Goal: Information Seeking & Learning: Learn about a topic

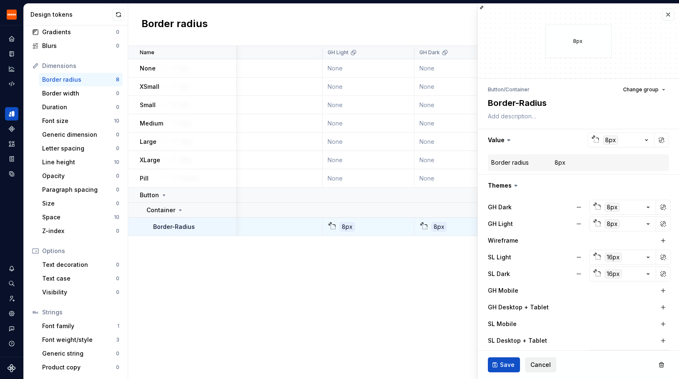
click at [546, 365] on span "Cancel" at bounding box center [540, 365] width 20 height 8
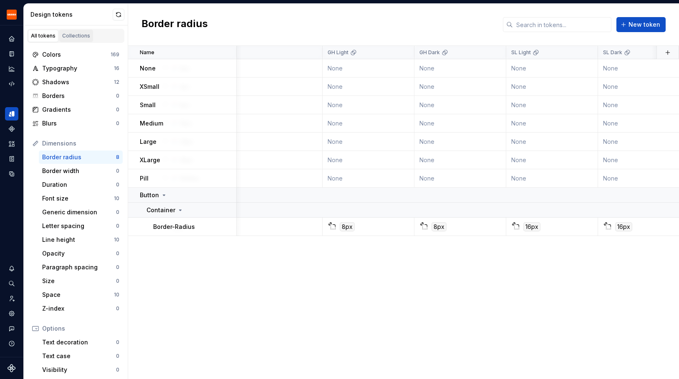
click at [75, 31] on link "Collections" at bounding box center [76, 36] width 34 height 13
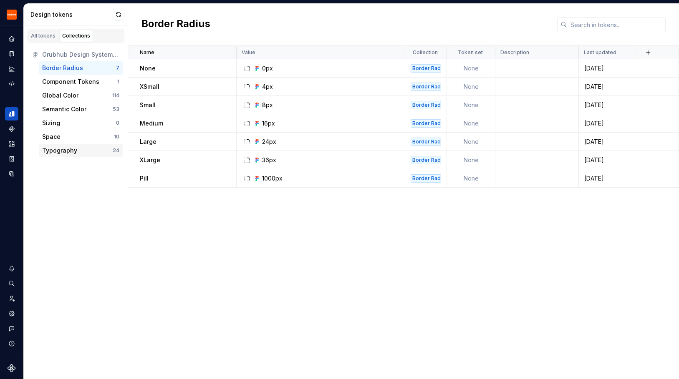
click at [80, 147] on div "Typography" at bounding box center [77, 150] width 71 height 8
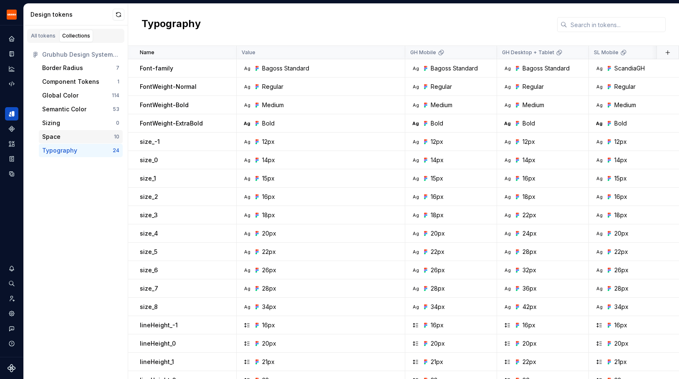
click at [65, 133] on div "Space" at bounding box center [78, 137] width 72 height 8
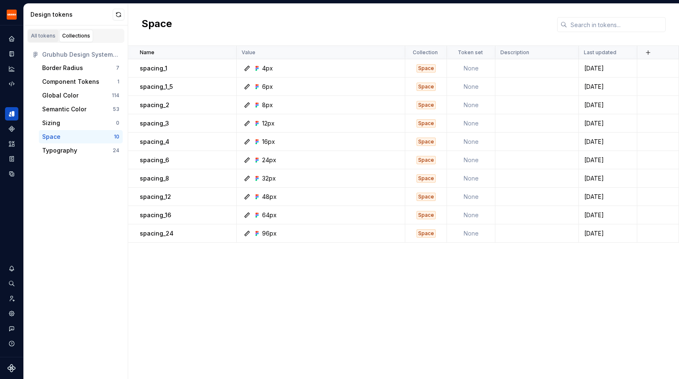
click at [48, 37] on div "All tokens" at bounding box center [43, 36] width 25 height 7
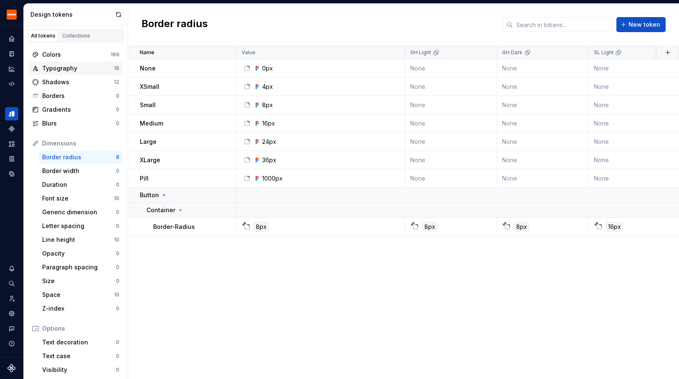
click at [98, 69] on div "Typography" at bounding box center [78, 68] width 72 height 8
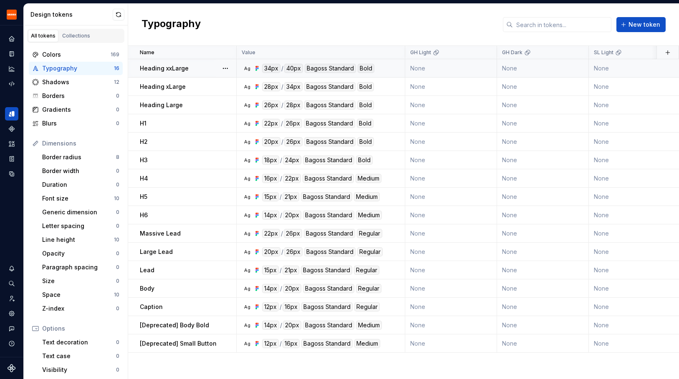
click at [371, 67] on div "Bold" at bounding box center [366, 68] width 17 height 9
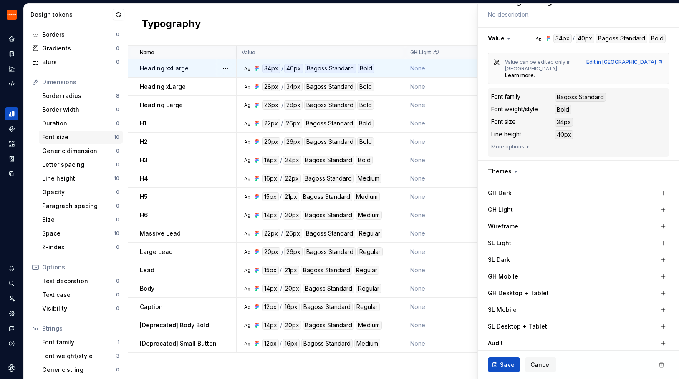
scroll to position [78, 0]
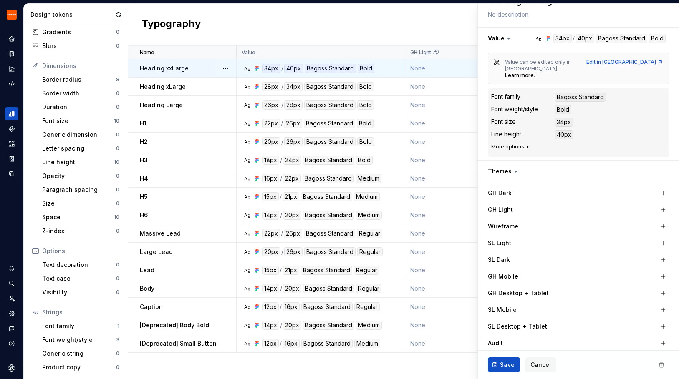
click at [527, 146] on icon "button" at bounding box center [527, 147] width 1 height 2
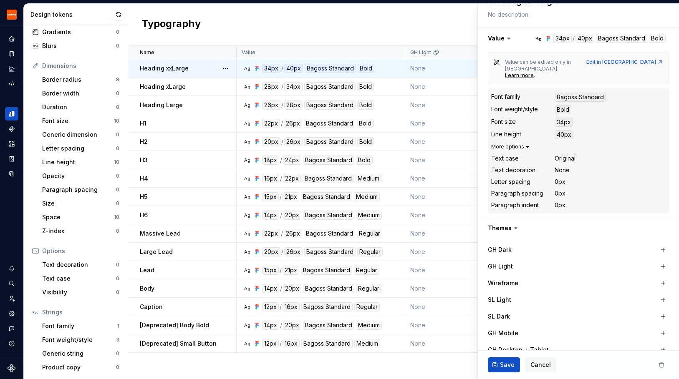
click at [522, 144] on button "More options" at bounding box center [511, 147] width 40 height 7
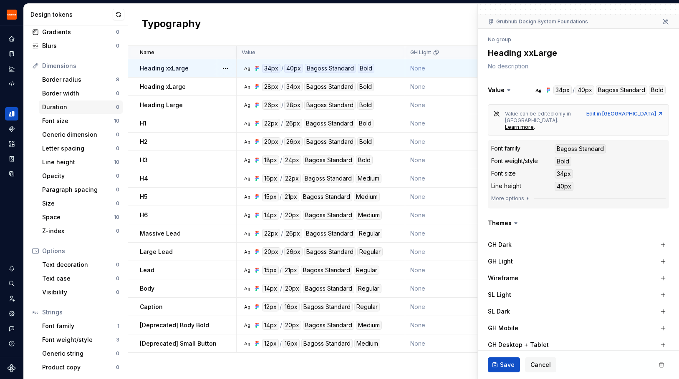
scroll to position [0, 0]
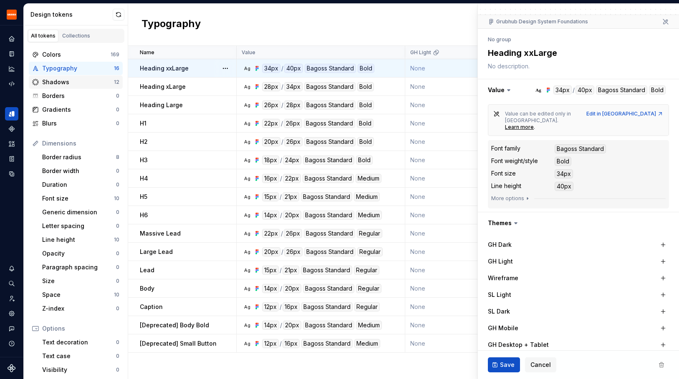
click at [83, 79] on div "Shadows" at bounding box center [78, 82] width 72 height 8
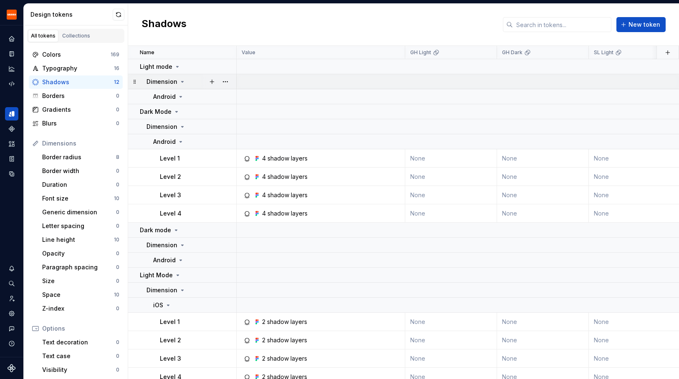
click at [177, 81] on div "Dimension" at bounding box center [165, 82] width 39 height 8
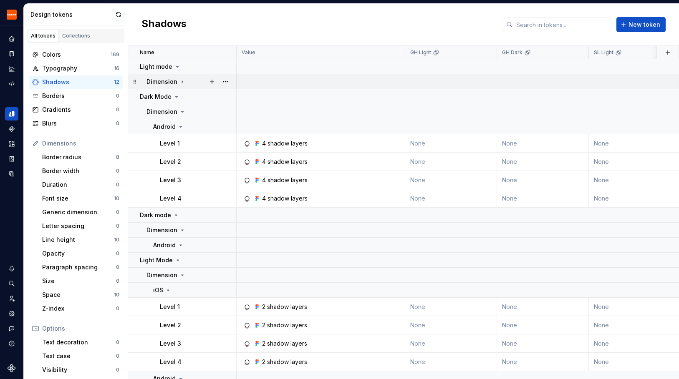
click at [177, 81] on div "Dimension" at bounding box center [165, 82] width 39 height 8
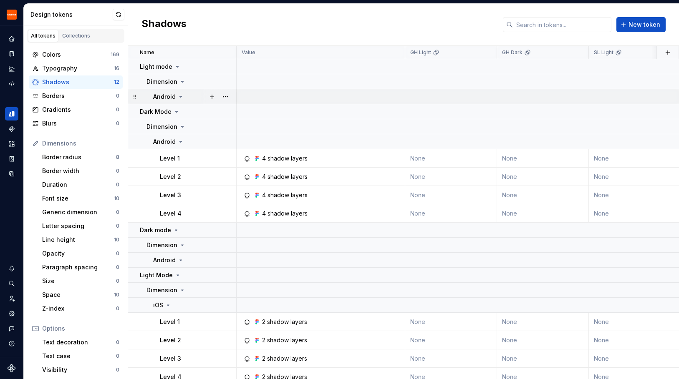
click at [178, 96] on icon at bounding box center [180, 96] width 7 height 7
click at [177, 98] on icon at bounding box center [180, 96] width 7 height 7
click at [179, 79] on icon at bounding box center [182, 81] width 7 height 7
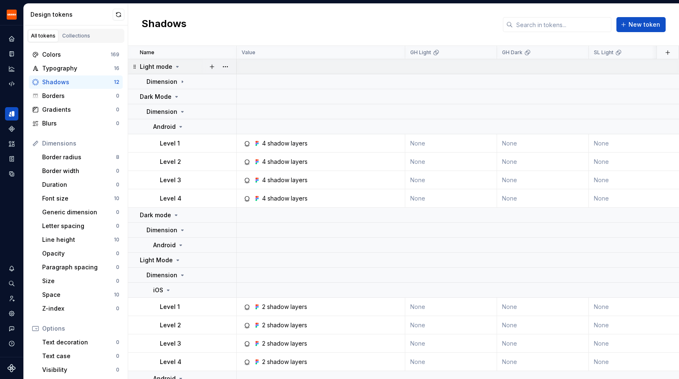
click at [175, 64] on icon at bounding box center [177, 66] width 7 height 7
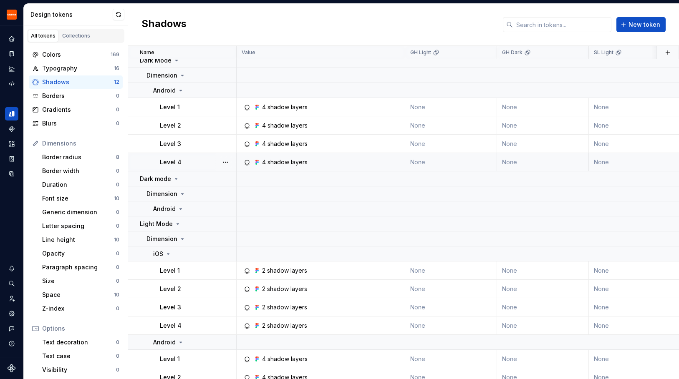
scroll to position [23, 0]
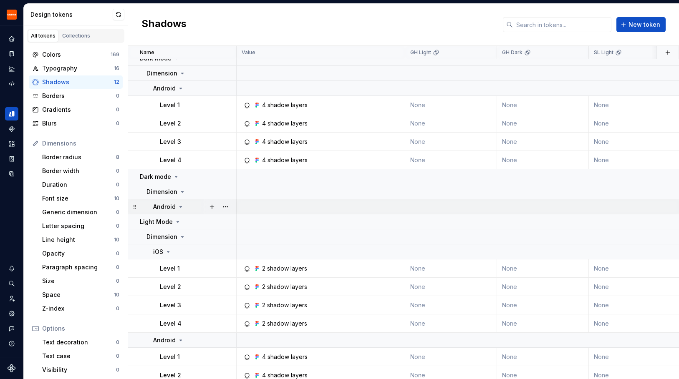
click at [181, 203] on div "Android" at bounding box center [168, 207] width 31 height 8
click at [181, 205] on icon at bounding box center [180, 207] width 7 height 7
click at [179, 190] on icon at bounding box center [182, 192] width 7 height 7
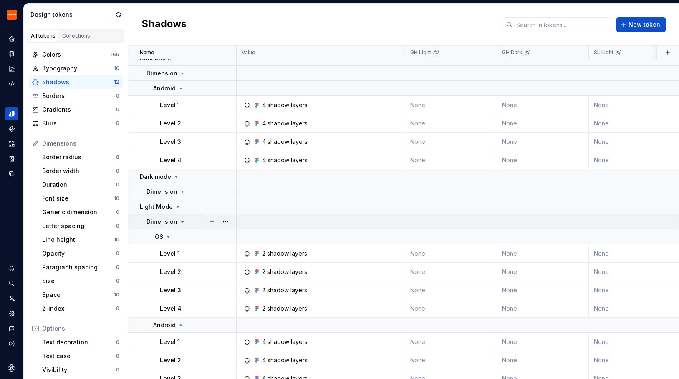
scroll to position [50, 0]
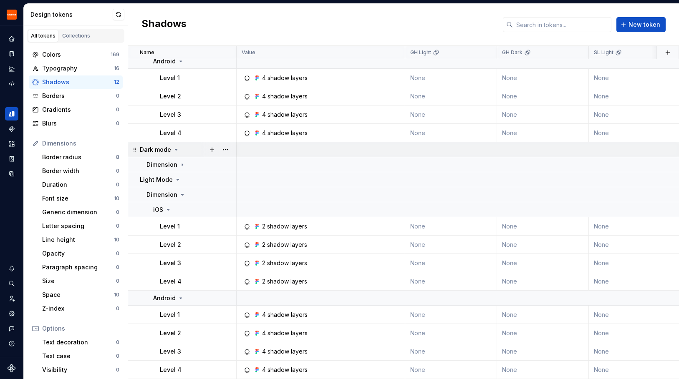
click at [177, 148] on icon at bounding box center [176, 149] width 7 height 7
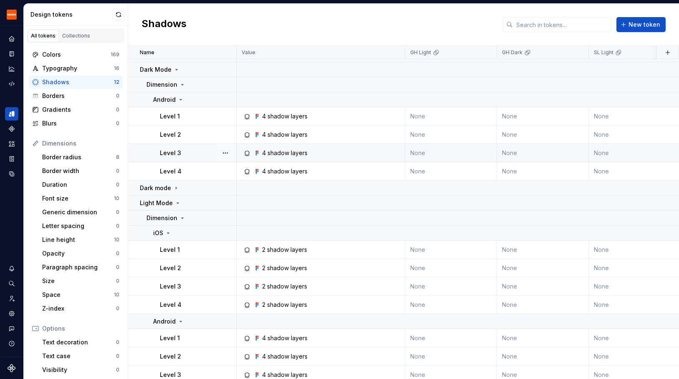
scroll to position [0, 0]
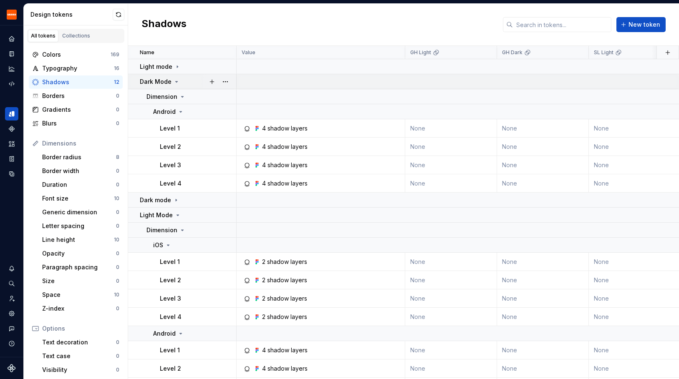
click at [176, 81] on icon at bounding box center [177, 81] width 2 height 1
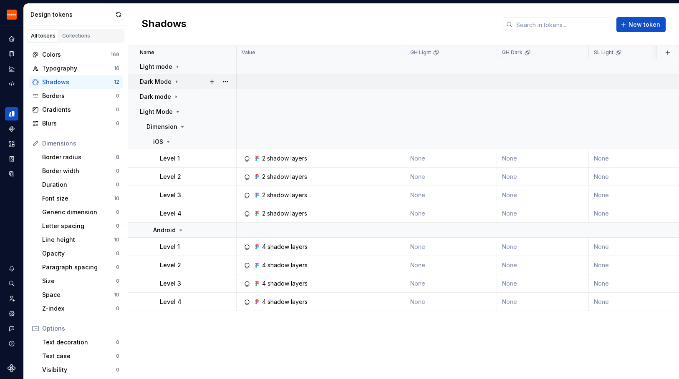
click at [176, 81] on icon at bounding box center [176, 82] width 1 height 2
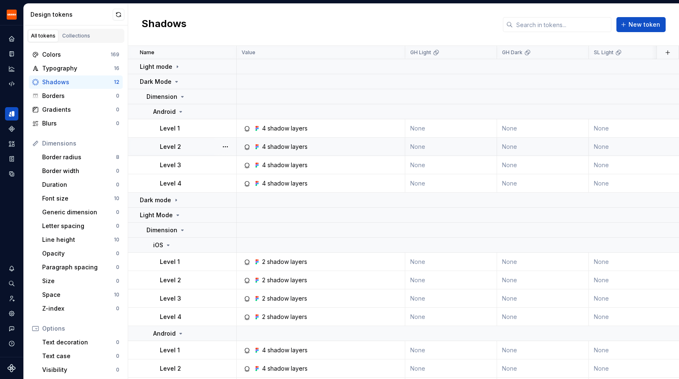
scroll to position [35, 0]
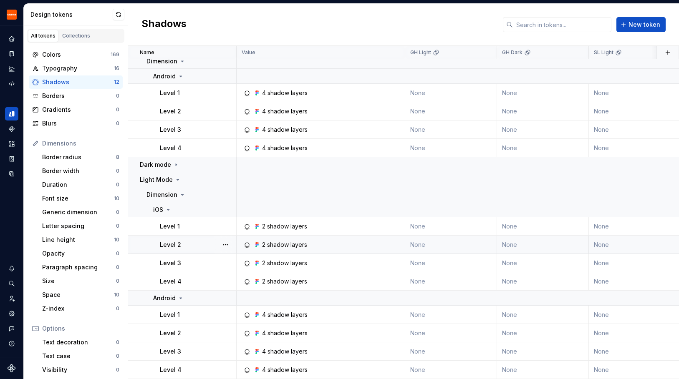
click at [199, 238] on td "Level 2" at bounding box center [182, 245] width 108 height 18
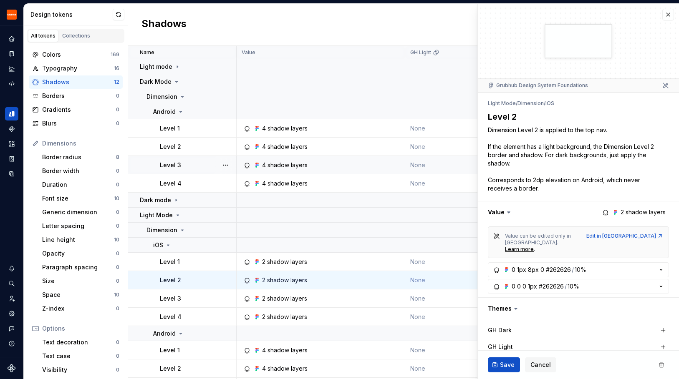
click at [181, 162] on div "Level 3" at bounding box center [198, 165] width 76 height 8
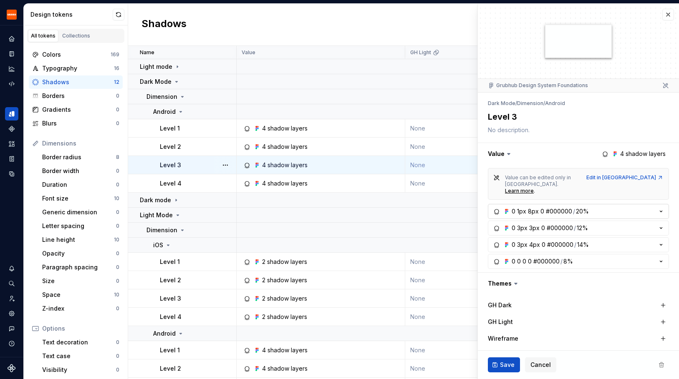
click at [660, 207] on icon "button" at bounding box center [661, 211] width 8 height 8
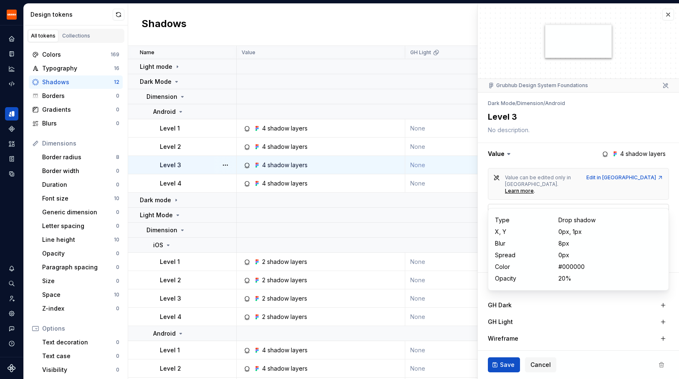
click at [662, 211] on icon "button" at bounding box center [661, 211] width 2 height 1
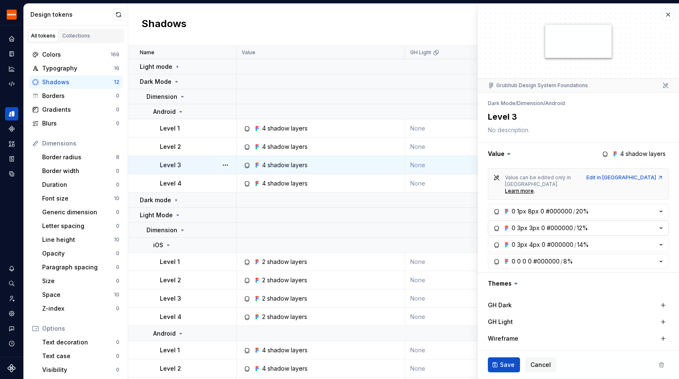
click at [661, 224] on icon "button" at bounding box center [661, 228] width 8 height 8
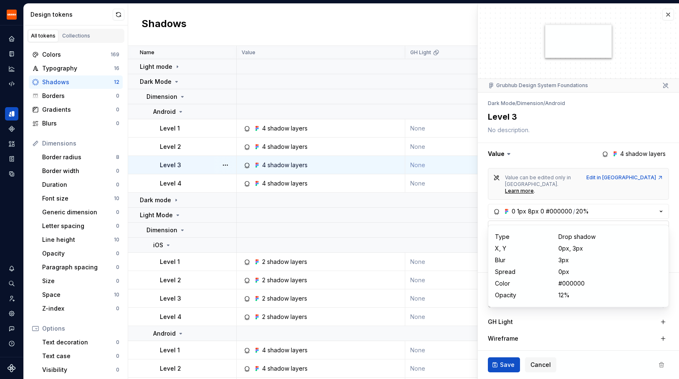
click at [661, 224] on icon "button" at bounding box center [661, 228] width 8 height 8
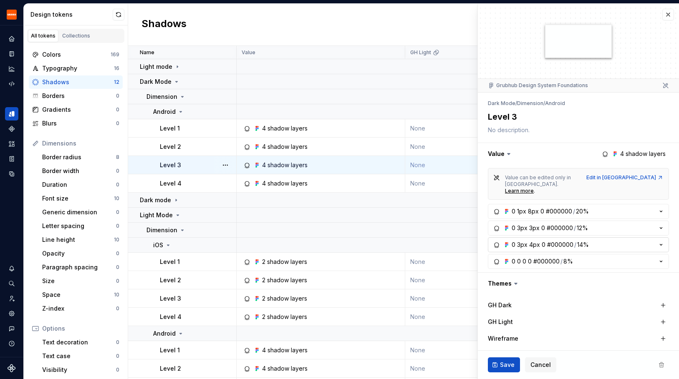
click at [662, 241] on icon "button" at bounding box center [661, 245] width 8 height 8
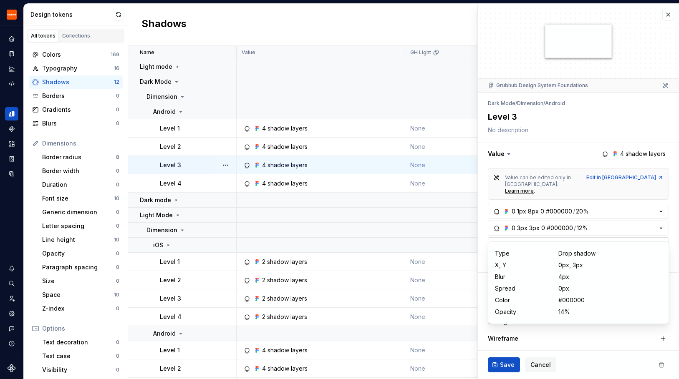
click at [661, 245] on icon "button" at bounding box center [661, 245] width 2 height 1
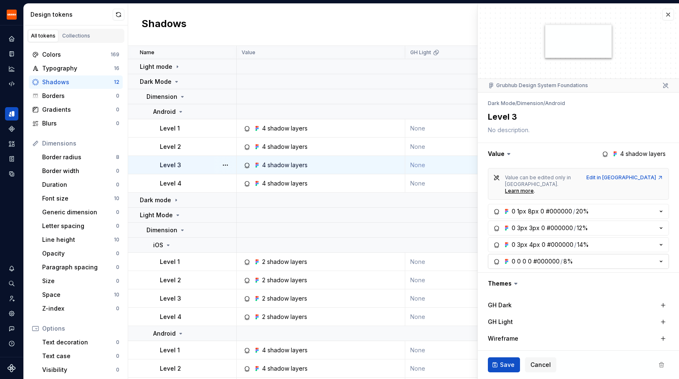
click at [663, 257] on icon "button" at bounding box center [661, 261] width 8 height 8
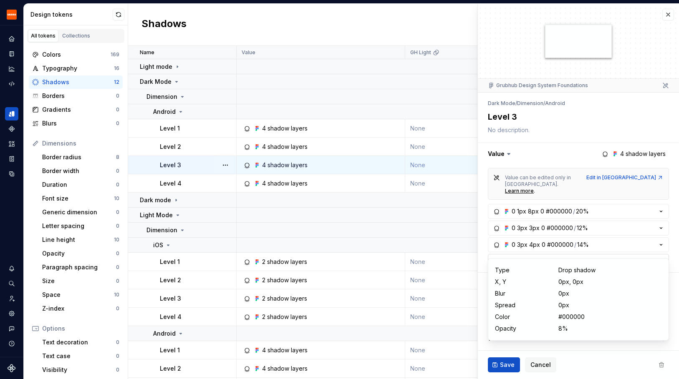
click at [662, 257] on icon "button" at bounding box center [661, 261] width 8 height 8
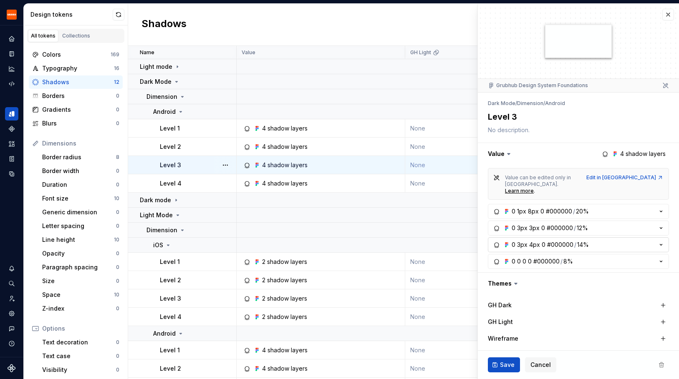
click at [589, 237] on button "0 3px 4px 0 #000000 / 14%" at bounding box center [578, 244] width 181 height 15
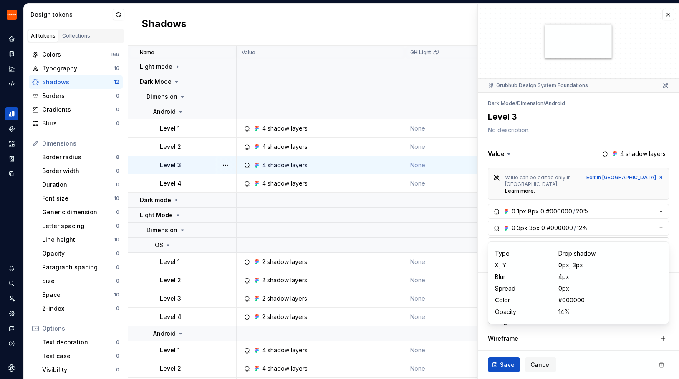
click at [589, 237] on button "0 3px 4px 0 #000000 / 14%" at bounding box center [578, 244] width 181 height 15
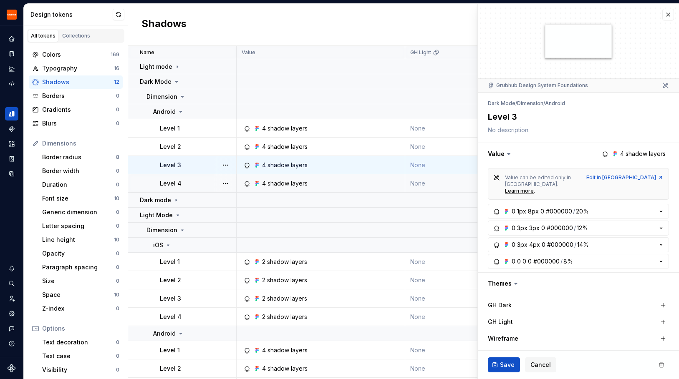
click at [308, 181] on div "4 shadow layers" at bounding box center [323, 183] width 162 height 8
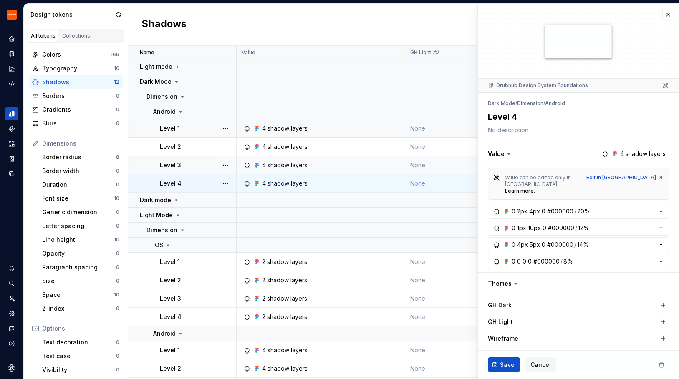
click at [309, 131] on div "4 shadow layers" at bounding box center [323, 128] width 162 height 8
click at [309, 150] on div "4 shadow layers" at bounding box center [323, 147] width 162 height 8
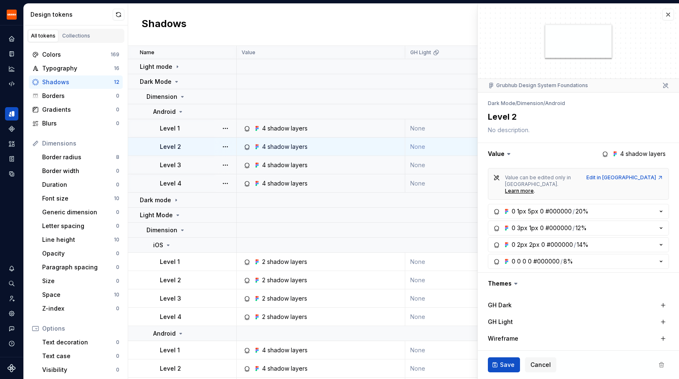
click at [338, 130] on div "4 shadow layers" at bounding box center [323, 128] width 162 height 8
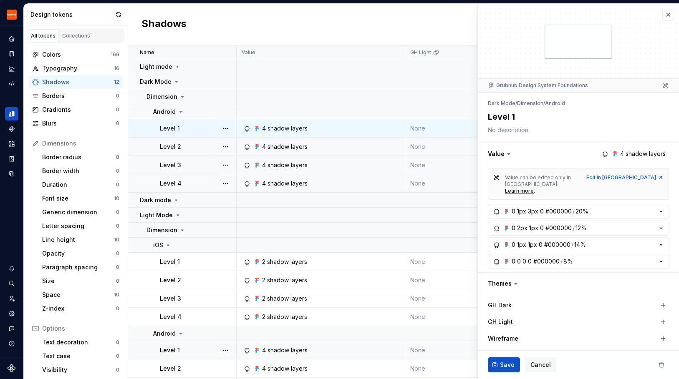
click at [320, 346] on td "4 shadow layers" at bounding box center [321, 350] width 169 height 18
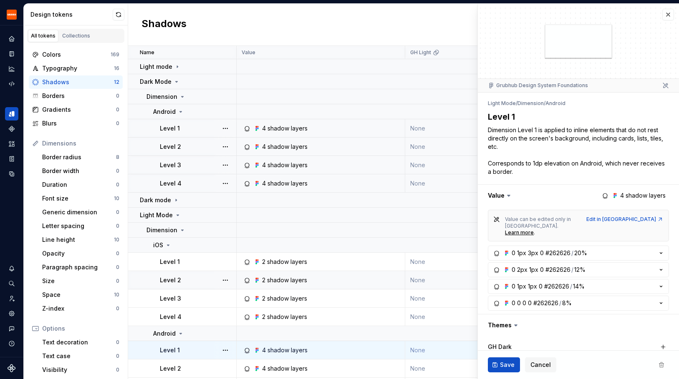
click at [332, 288] on td "2 shadow layers" at bounding box center [321, 280] width 169 height 18
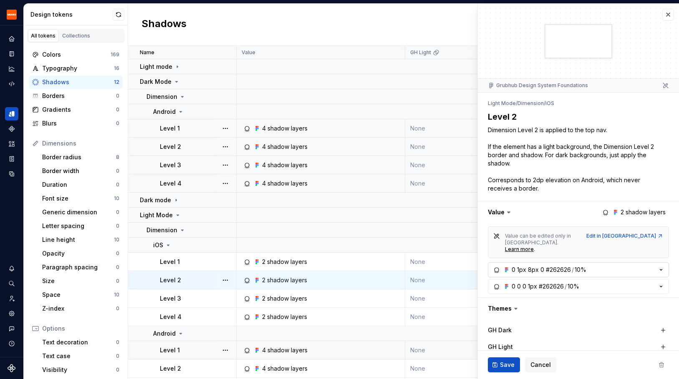
click at [661, 266] on icon "button" at bounding box center [661, 270] width 8 height 8
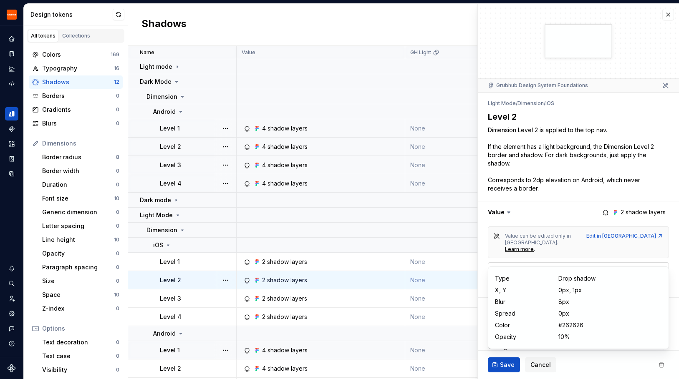
click at [662, 266] on icon "button" at bounding box center [661, 270] width 8 height 8
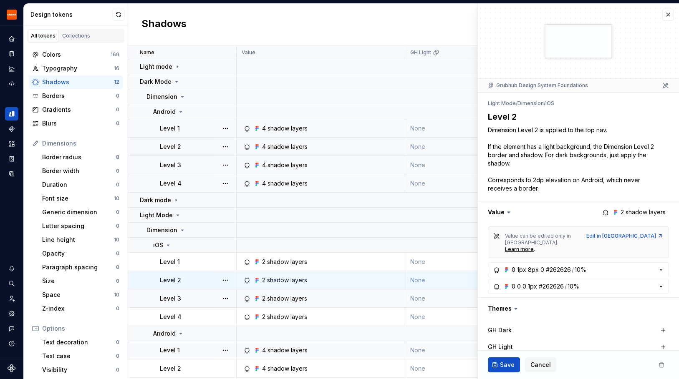
click at [339, 298] on div "2 shadow layers" at bounding box center [323, 299] width 162 height 8
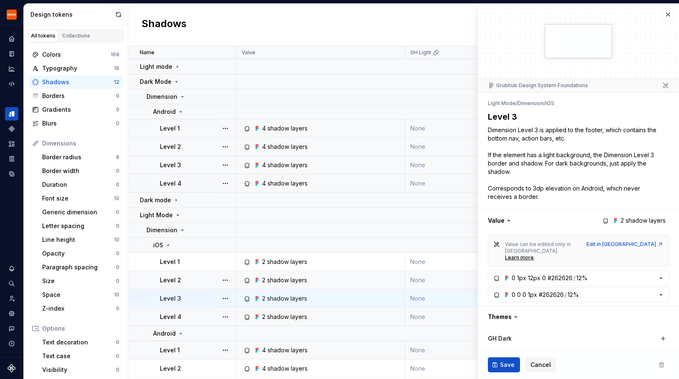
click at [331, 314] on div "2 shadow layers" at bounding box center [323, 317] width 162 height 8
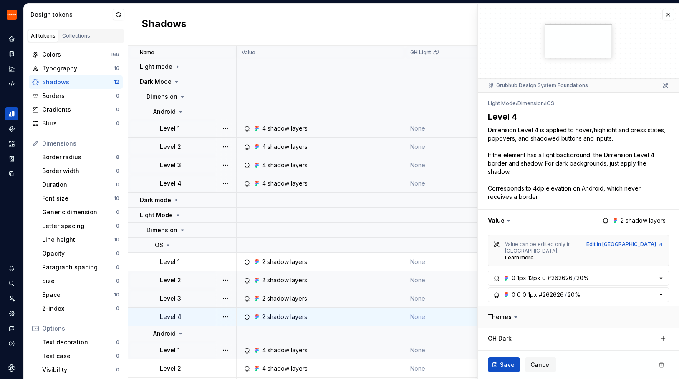
scroll to position [208, 0]
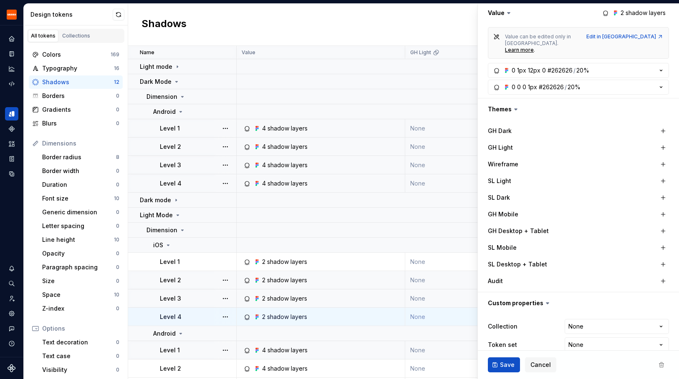
type textarea "*"
